Goal: Book appointment/travel/reservation

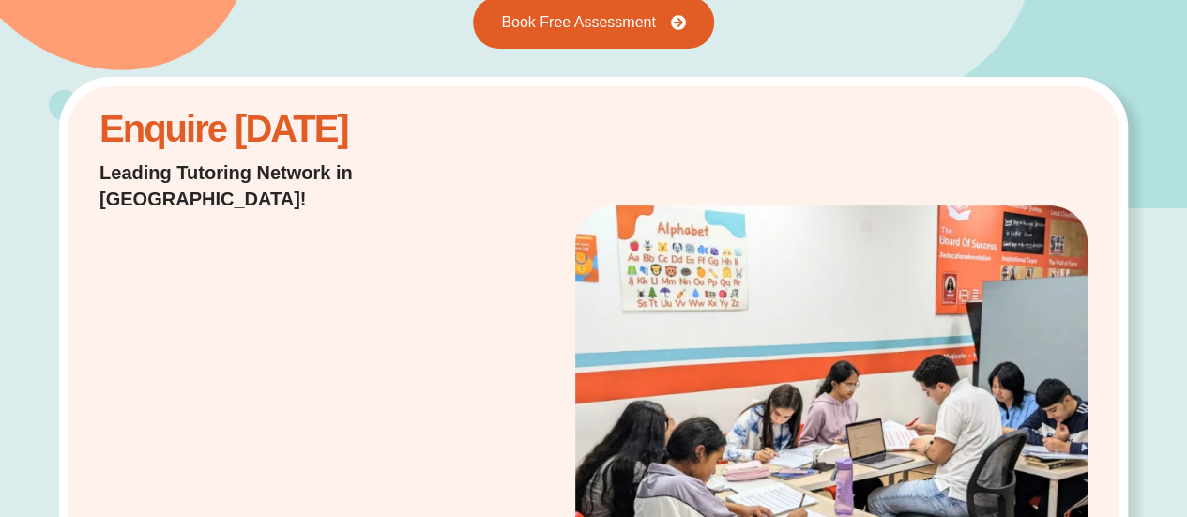
scroll to position [281, 0]
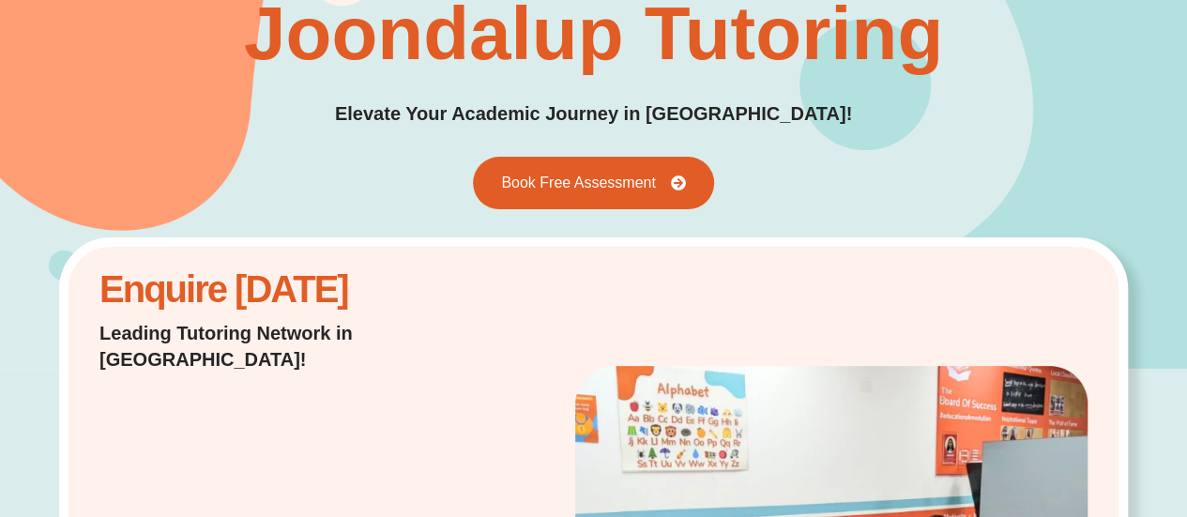
scroll to position [94, 0]
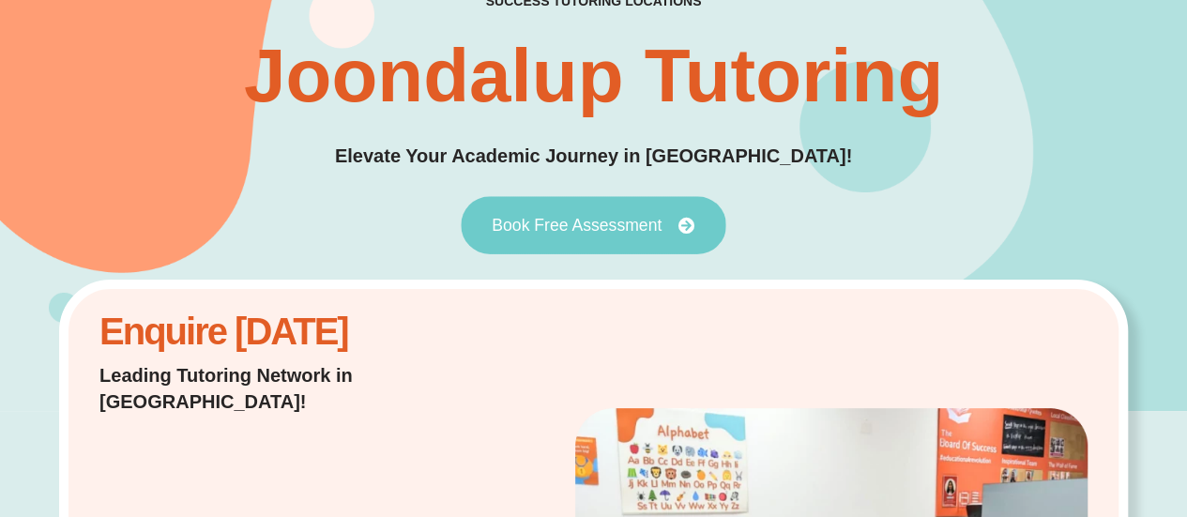
click at [593, 212] on link "Book Free Assessment" at bounding box center [593, 225] width 265 height 58
click at [595, 220] on span "Book Free Assessment" at bounding box center [577, 225] width 170 height 17
click at [688, 229] on icon at bounding box center [686, 225] width 17 height 17
click at [687, 229] on icon at bounding box center [686, 225] width 17 height 17
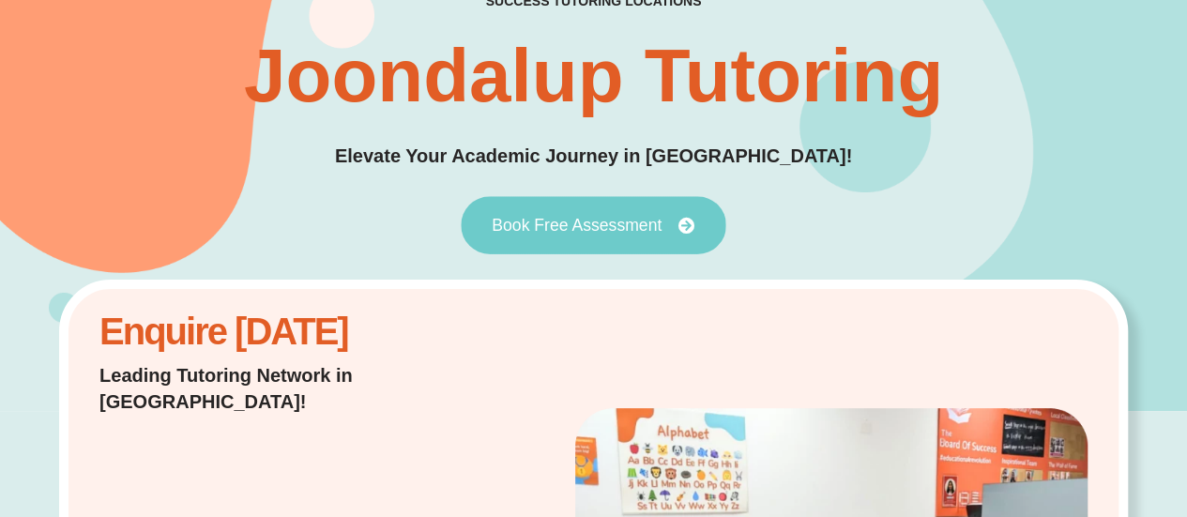
click at [687, 229] on icon at bounding box center [686, 225] width 17 height 17
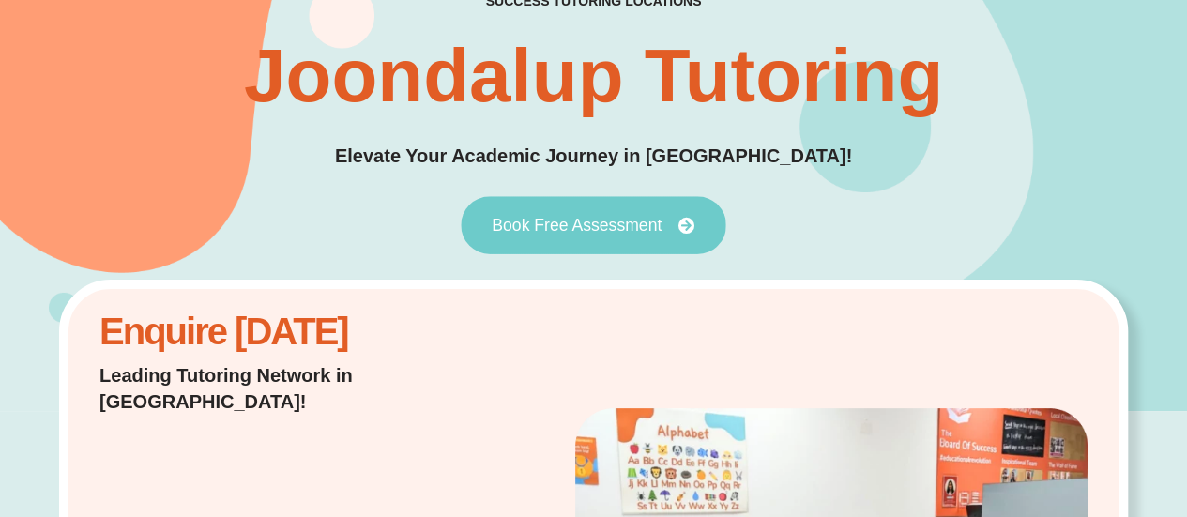
click at [687, 229] on icon at bounding box center [686, 225] width 17 height 17
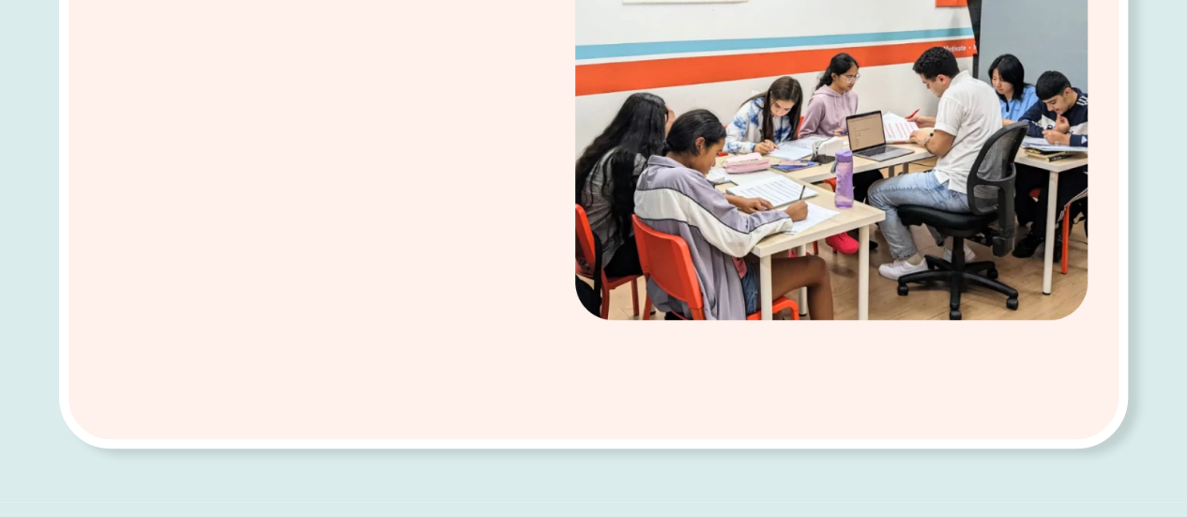
scroll to position [375, 0]
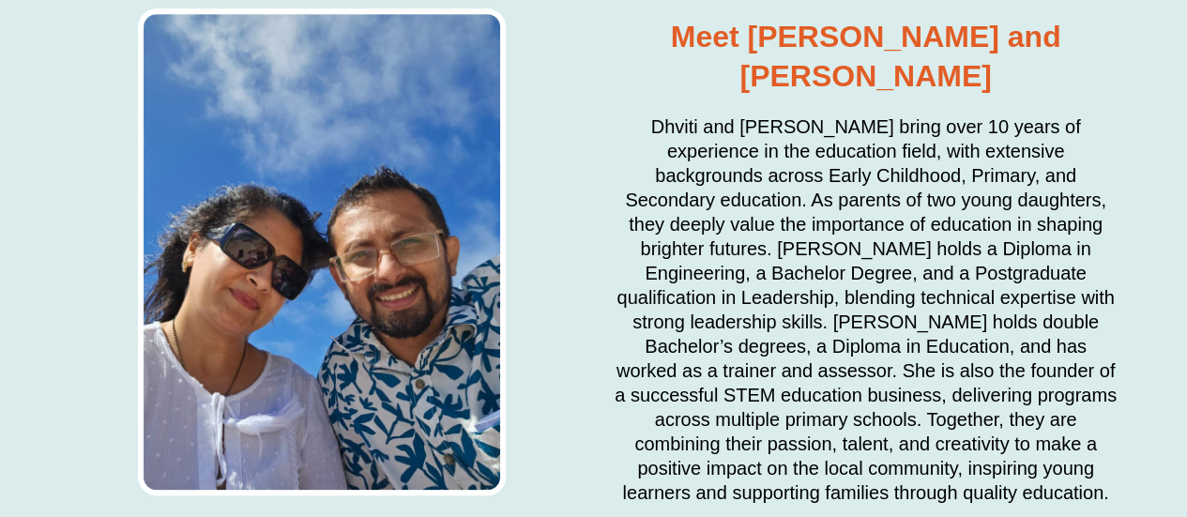
scroll to position [4315, 0]
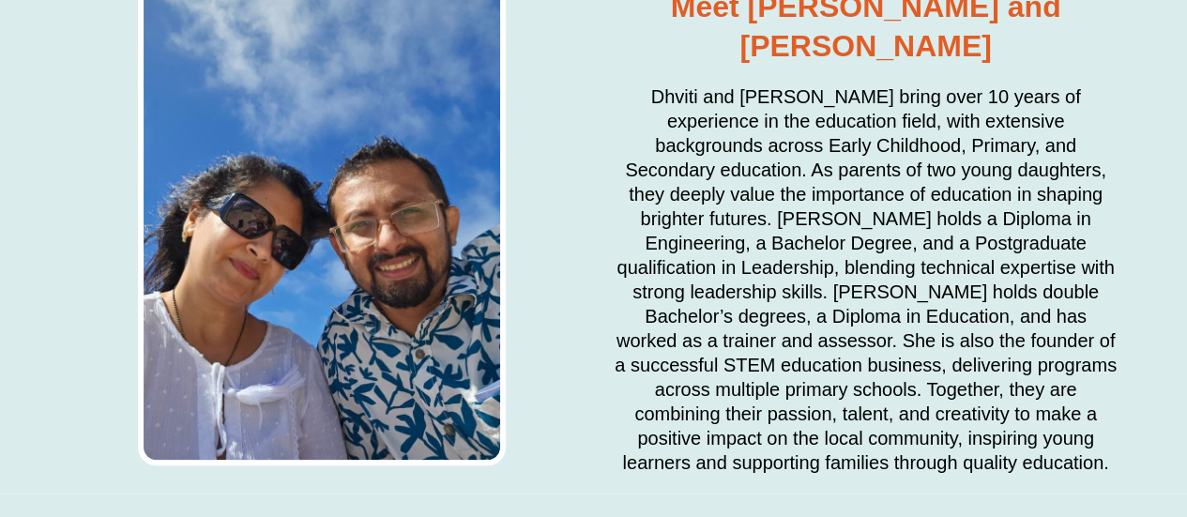
click at [550, 296] on div at bounding box center [321, 231] width 525 height 506
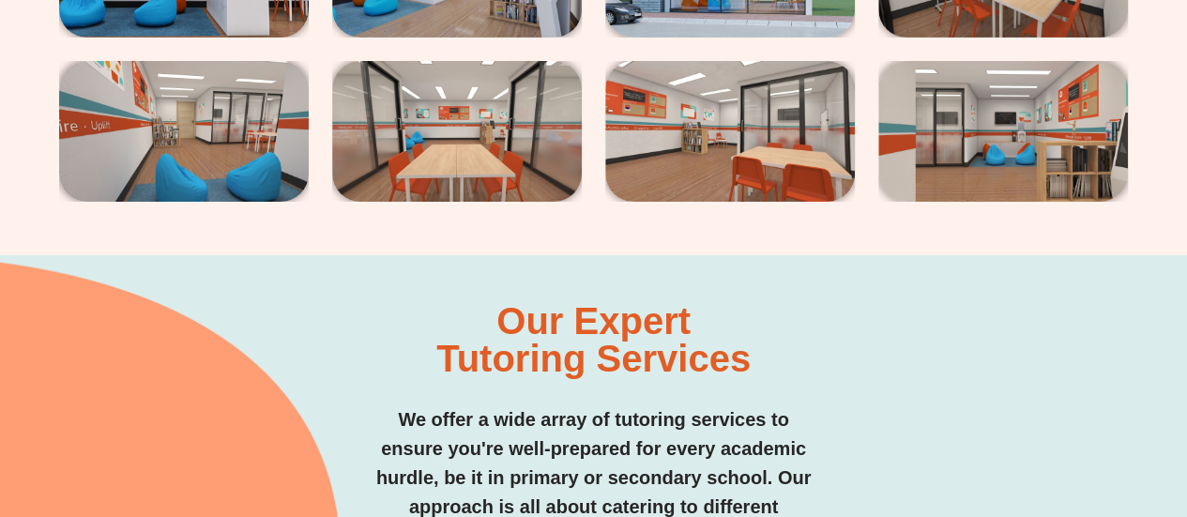
scroll to position [3283, 0]
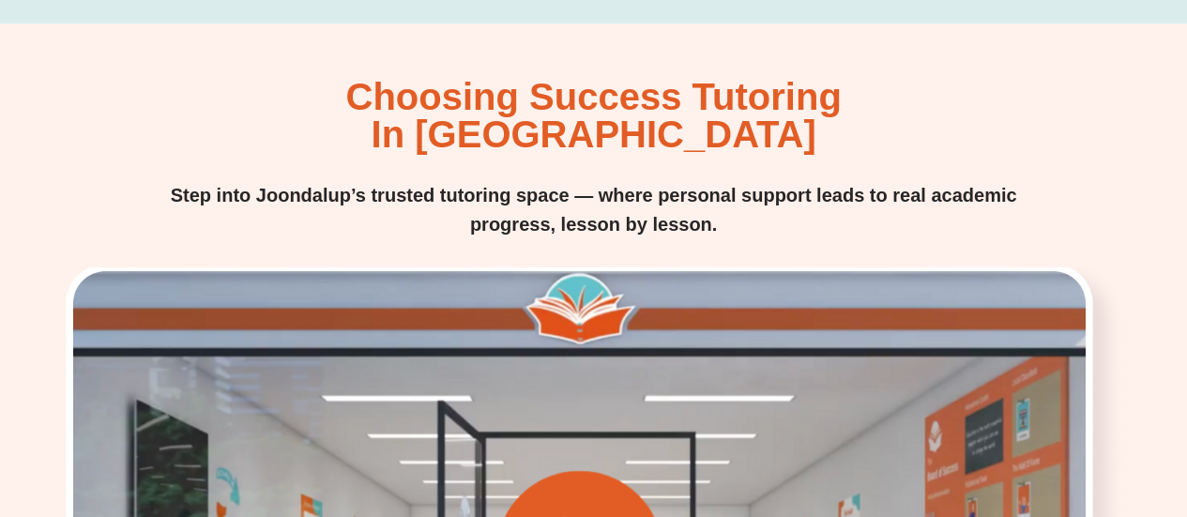
scroll to position [2064, 0]
